Goal: Information Seeking & Learning: Check status

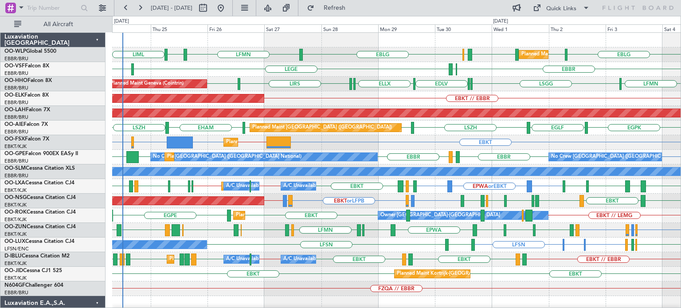
click at [333, 141] on div "EBKT EBKT // KLAS KLAS or EBKT EDDH or EBKT EBKT Planned Maint [GEOGRAPHIC_DATA…" at bounding box center [396, 142] width 568 height 15
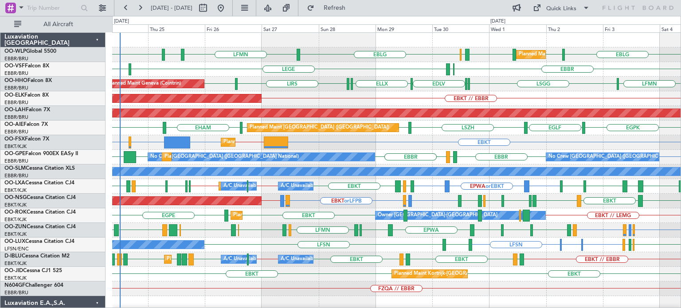
click at [302, 95] on div "EBKT // EBBR Planned Maint [GEOGRAPHIC_DATA]-[GEOGRAPHIC_DATA]" at bounding box center [396, 98] width 568 height 15
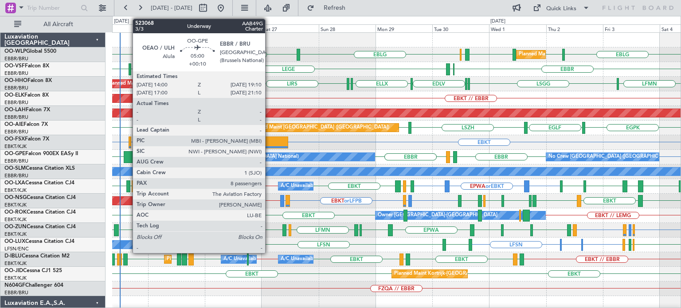
click at [128, 156] on div at bounding box center [130, 157] width 12 height 12
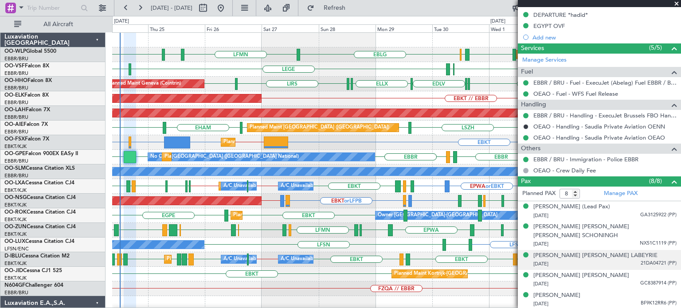
scroll to position [317, 0]
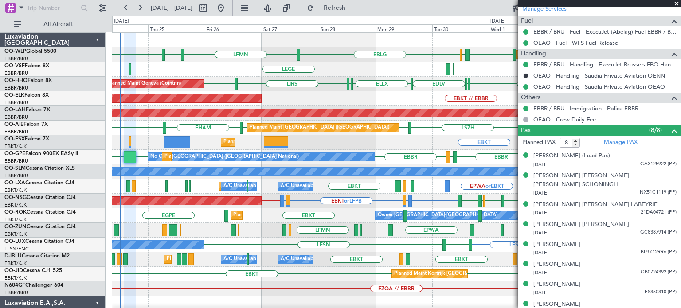
click at [678, 1] on span at bounding box center [676, 4] width 9 height 8
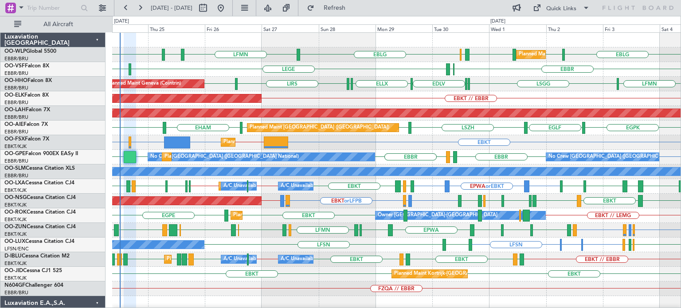
type input "0"
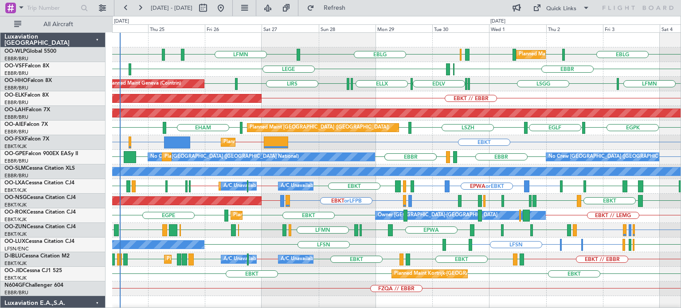
scroll to position [0, 0]
click at [388, 91] on div "EBKT // EBBR Planned Maint [GEOGRAPHIC_DATA]-[GEOGRAPHIC_DATA]" at bounding box center [396, 98] width 568 height 15
click at [392, 67] on div "EBBR ELLX LEGE LFMN" at bounding box center [396, 69] width 568 height 15
click at [337, 56] on div "LHDC LHDC ELLX EBLG LFMN EBLG LIML EBLG LIML Planned Maint Milan ([GEOGRAPHIC_D…" at bounding box center [396, 54] width 568 height 15
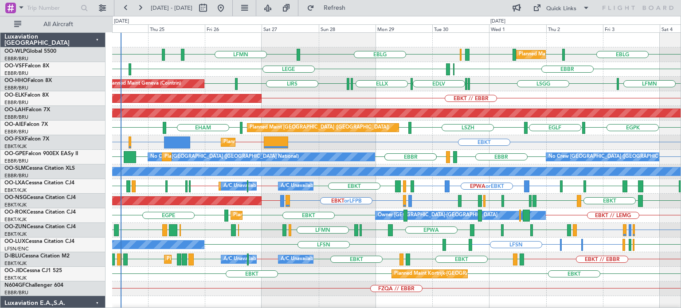
click at [333, 262] on div "A/C Unavailable [GEOGRAPHIC_DATA] ([GEOGRAPHIC_DATA] National) A/C Unavailable …" at bounding box center [396, 259] width 568 height 15
click at [318, 72] on div "EBBR ELLX LEGE LFMN" at bounding box center [396, 69] width 568 height 15
click at [340, 4] on button "Refresh" at bounding box center [329, 8] width 53 height 14
click at [435, 53] on div "LFMN EBLG LIML LHDC LHDC ELLX EBLG EBLG LIML Planned Maint Milan ([GEOGRAPHIC_D…" at bounding box center [396, 54] width 568 height 15
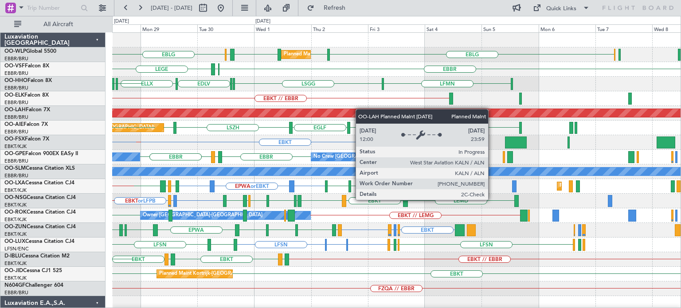
click at [348, 111] on div "LHDC LHDC ELLX EBLG EBLG LIML Planned Maint Milan ([GEOGRAPHIC_DATA]) LFMN LEGE…" at bounding box center [396, 296] width 568 height 527
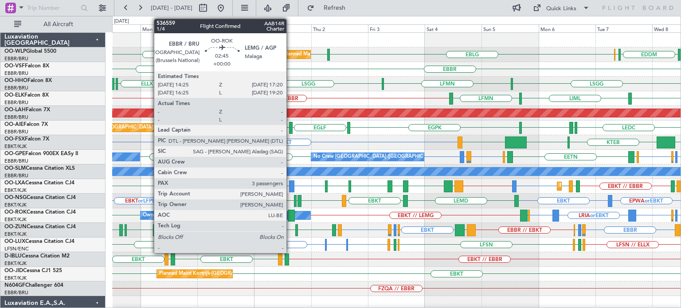
click at [290, 212] on div at bounding box center [291, 216] width 7 height 12
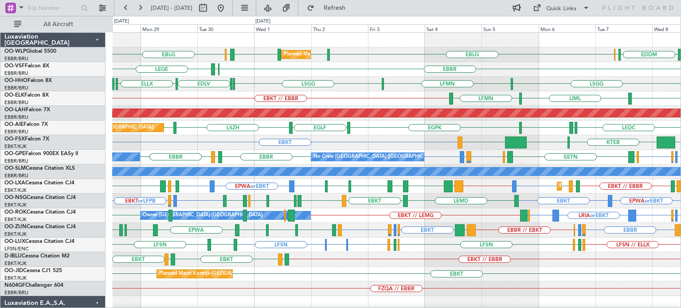
click at [374, 144] on div "EBKT LHBP KTEB KPVD LHBP Planned Maint [GEOGRAPHIC_DATA]-[GEOGRAPHIC_DATA]" at bounding box center [396, 142] width 568 height 15
click at [510, 273] on div "EBKT EBKT Planned Maint [GEOGRAPHIC_DATA]-[GEOGRAPHIC_DATA]" at bounding box center [396, 274] width 568 height 15
click at [403, 147] on div "EBKT LHBP KTEB KPVD LHBP Planned Maint [GEOGRAPHIC_DATA]-[GEOGRAPHIC_DATA]" at bounding box center [396, 142] width 568 height 15
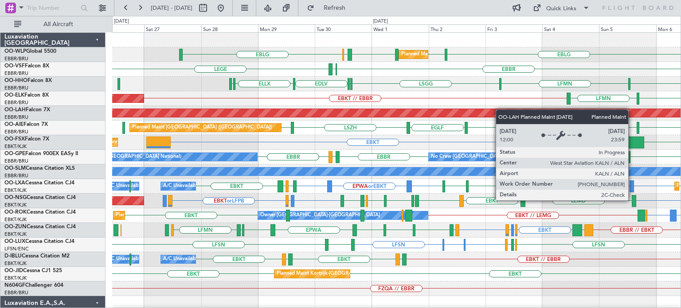
click at [502, 110] on div "LHDC LHDC ELLX EBLG EBLG LIML Planned Maint Milan ([GEOGRAPHIC_DATA]) ELLX EDDM…" at bounding box center [396, 274] width 568 height 483
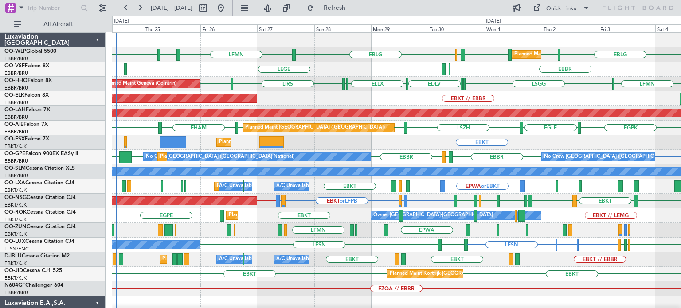
click at [197, 145] on div "Planned Maint Kortrijk-[GEOGRAPHIC_DATA] KLAS or EBKT EDDH or EBKT EBKT EBKT EB…" at bounding box center [396, 142] width 568 height 15
click at [206, 145] on div "Planned Maint Kortrijk-[GEOGRAPHIC_DATA] KLAS or EBKT EDDH or EBKT EBKT EBKT EB…" at bounding box center [396, 142] width 568 height 15
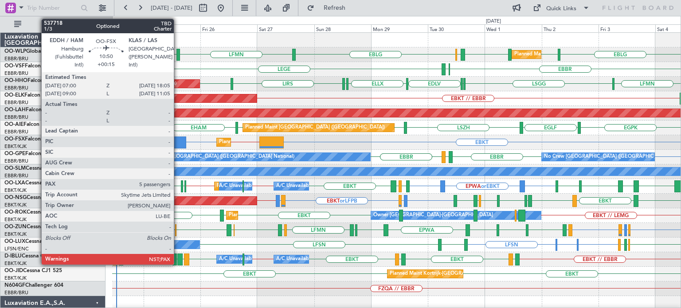
click at [179, 141] on div at bounding box center [173, 143] width 27 height 12
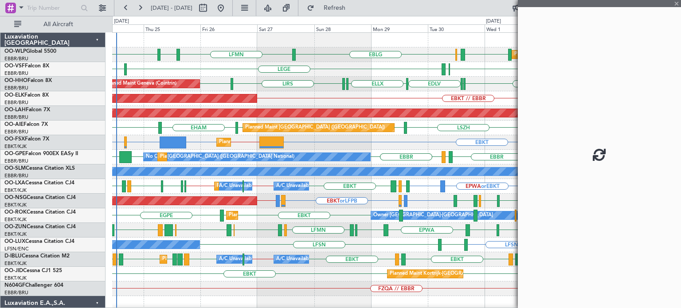
click at [201, 140] on div "Planned Maint Kortrijk-[GEOGRAPHIC_DATA] KLAS or EBKT EDDH or EBKT EBKT EBKT EB…" at bounding box center [396, 142] width 568 height 15
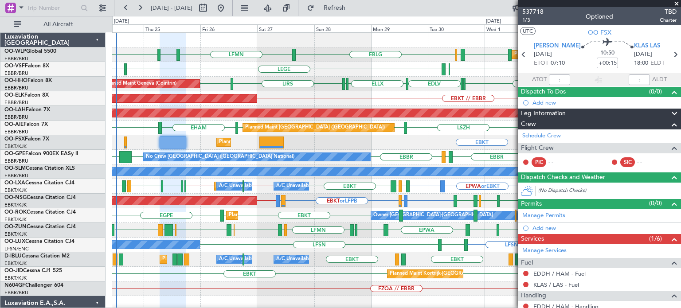
click at [678, 2] on span at bounding box center [676, 4] width 9 height 8
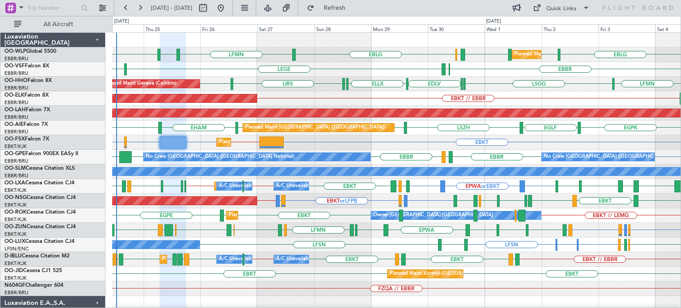
type input "0"
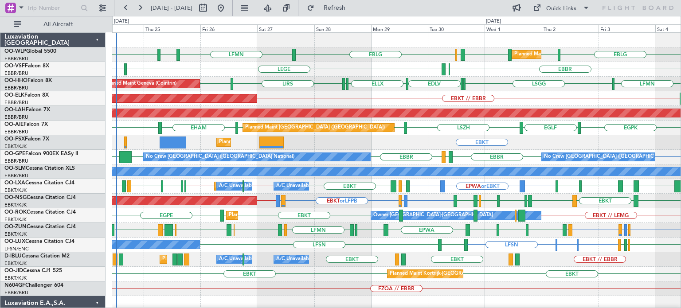
click at [359, 92] on div "EBKT // EBBR Planned Maint [GEOGRAPHIC_DATA]-[GEOGRAPHIC_DATA]" at bounding box center [396, 98] width 568 height 15
click at [255, 225] on div "EBKT LFPB or EBKT LFMN or EBKT EBKT [PERSON_NAME] ESKN EBKT EGNV EBKT EPWA EBKT…" at bounding box center [396, 230] width 568 height 15
click at [278, 98] on div "EBKT // EBBR Planned Maint [GEOGRAPHIC_DATA]-[GEOGRAPHIC_DATA]" at bounding box center [396, 98] width 568 height 15
click at [312, 100] on div "EBKT // EBBR Planned Maint [GEOGRAPHIC_DATA]-[GEOGRAPHIC_DATA]" at bounding box center [396, 98] width 568 height 15
